Goal: Find specific page/section: Find specific page/section

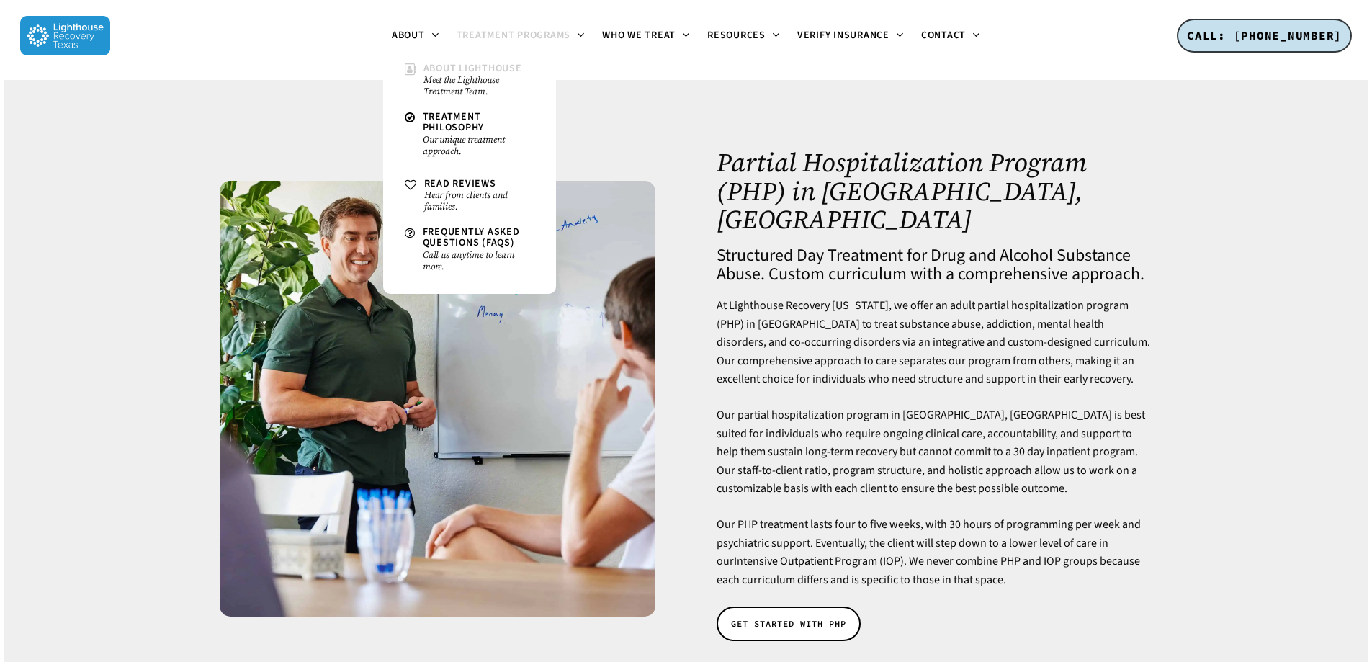
click at [430, 74] on small "Meet the Lighthouse Treatment Team." at bounding box center [478, 85] width 111 height 23
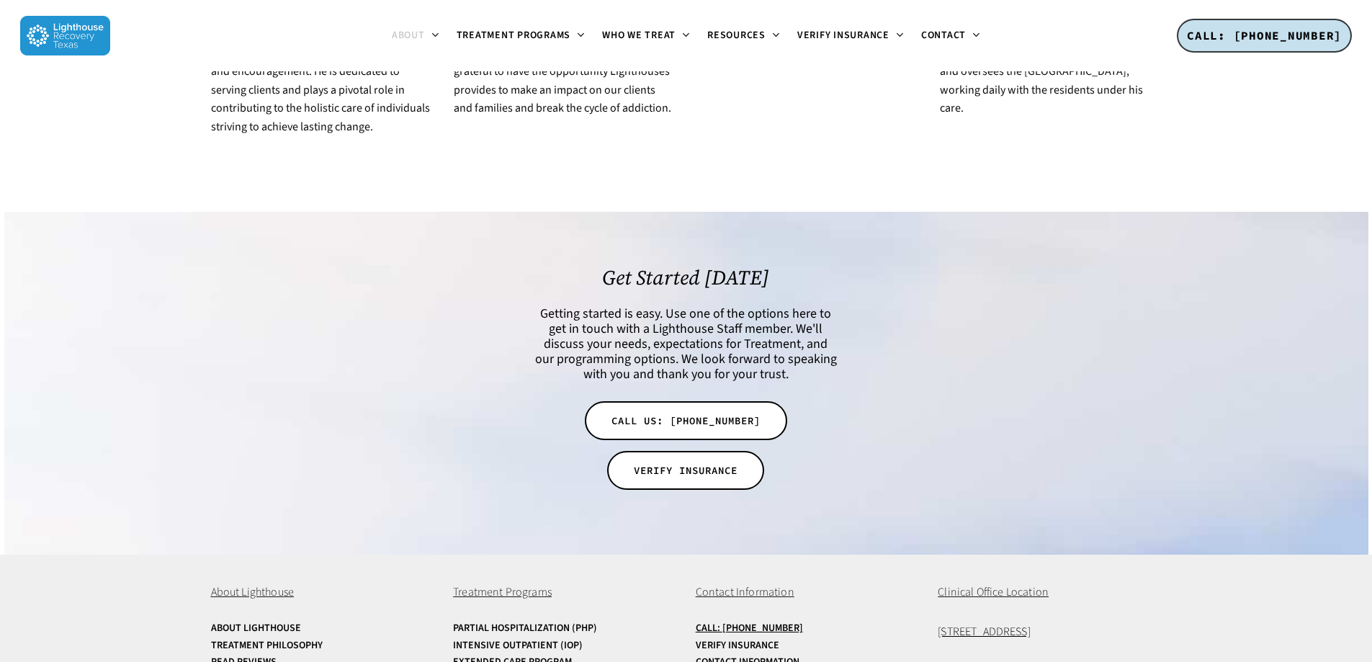
scroll to position [2877, 0]
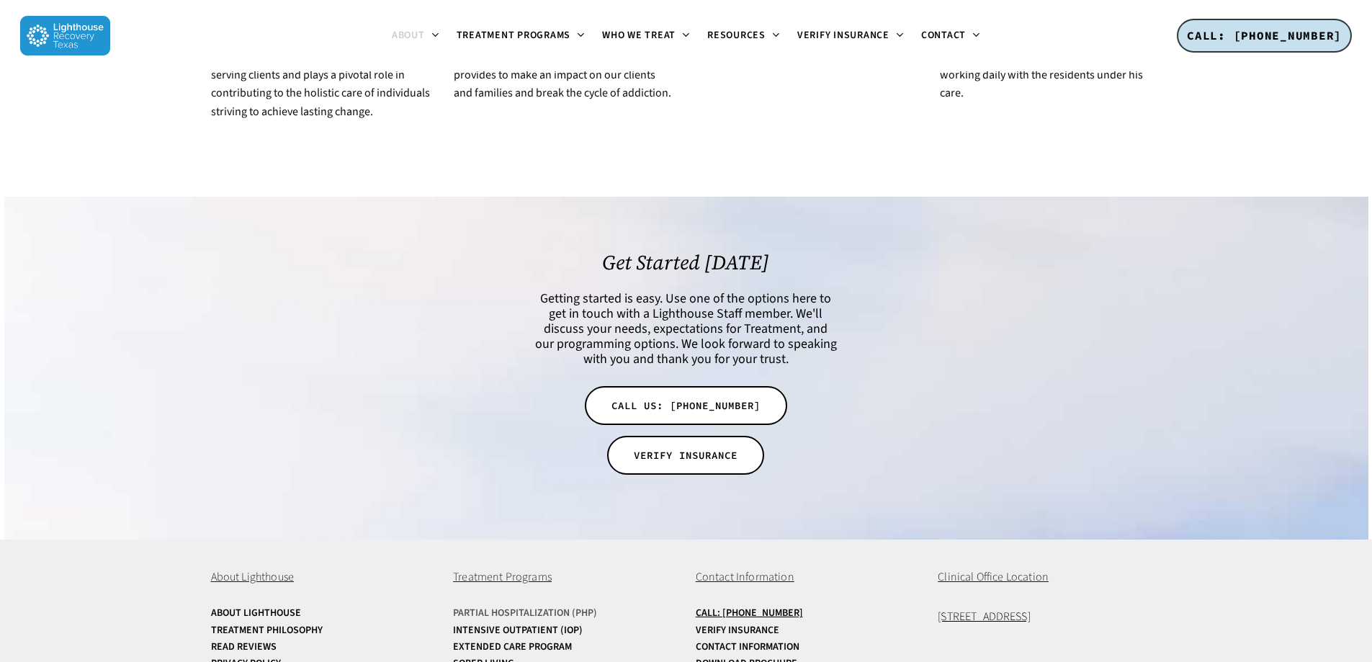
click at [534, 608] on link "Partial Hospitalization (PHP)" at bounding box center [564, 613] width 223 height 11
